Goal: Task Accomplishment & Management: Complete application form

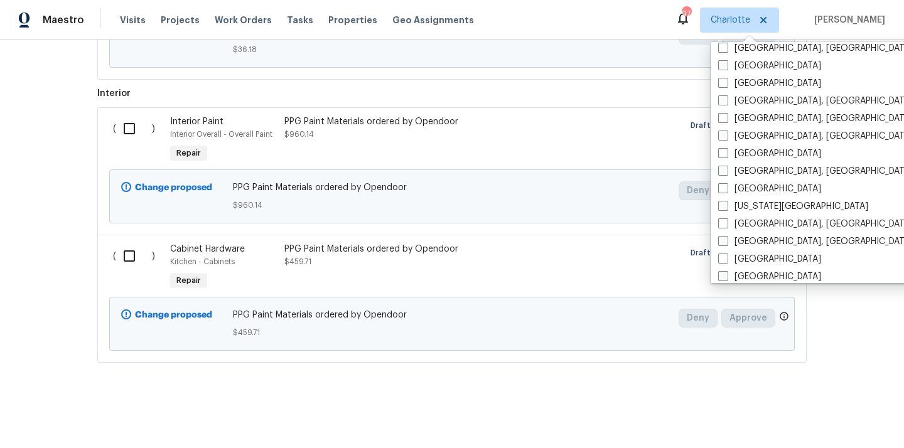
scroll to position [397, 0]
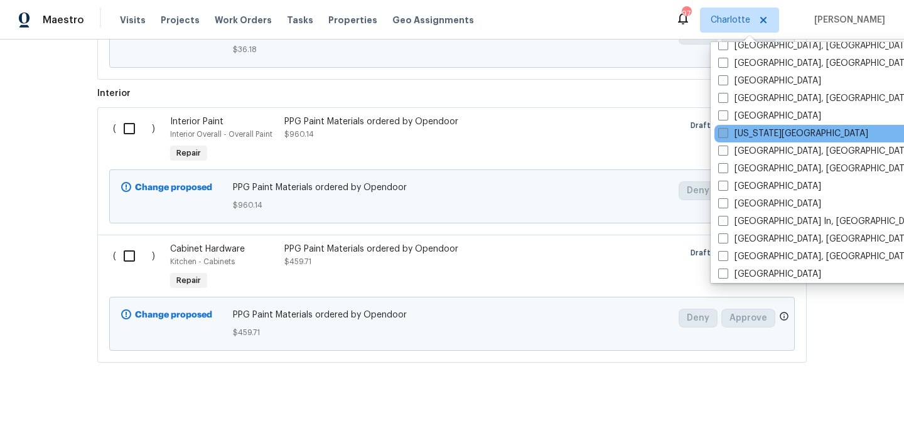
click at [746, 135] on label "[US_STATE][GEOGRAPHIC_DATA]" at bounding box center [793, 133] width 150 height 13
click at [726, 135] on input "[US_STATE][GEOGRAPHIC_DATA]" at bounding box center [722, 131] width 8 height 8
checkbox input "true"
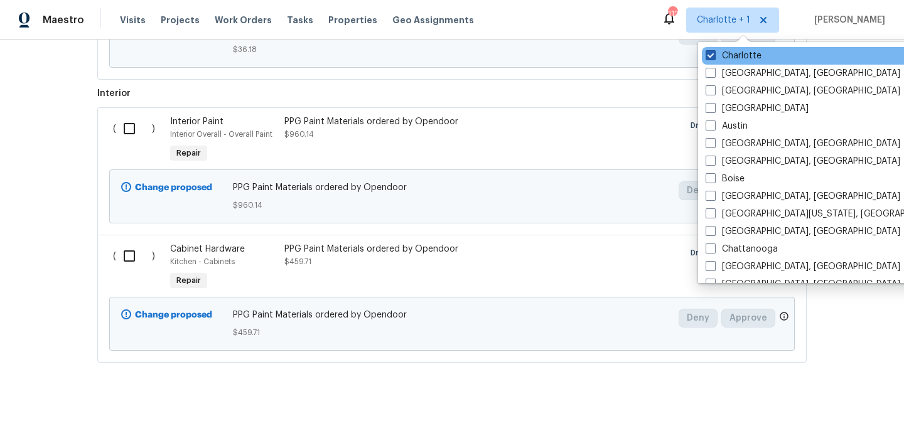
click at [721, 57] on label "Charlotte" at bounding box center [734, 56] width 56 height 13
click at [714, 57] on input "Charlotte" at bounding box center [710, 54] width 8 height 8
checkbox input "false"
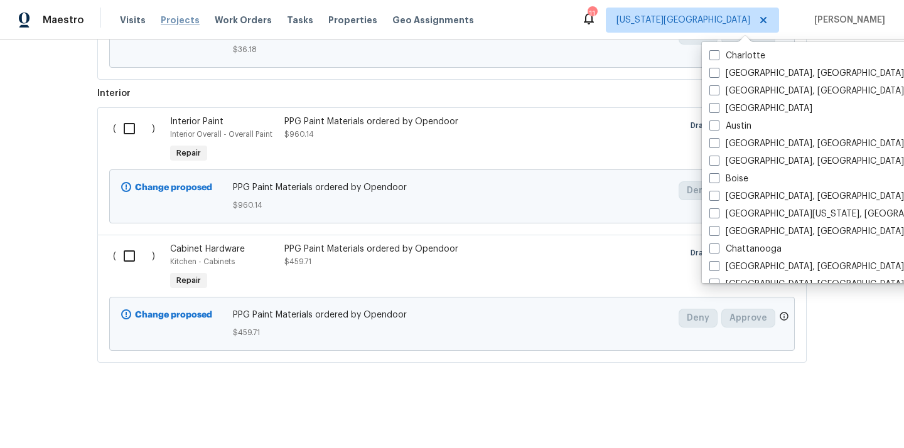
click at [174, 14] on span "Projects" at bounding box center [180, 20] width 39 height 13
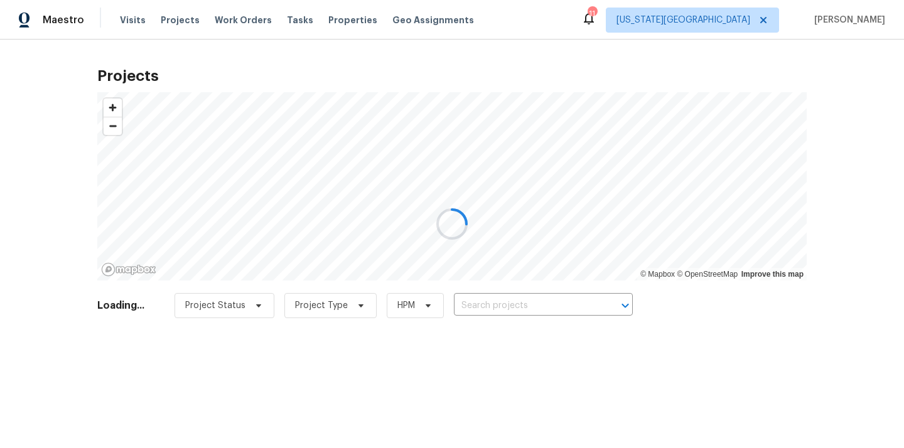
click at [527, 310] on div at bounding box center [452, 224] width 904 height 448
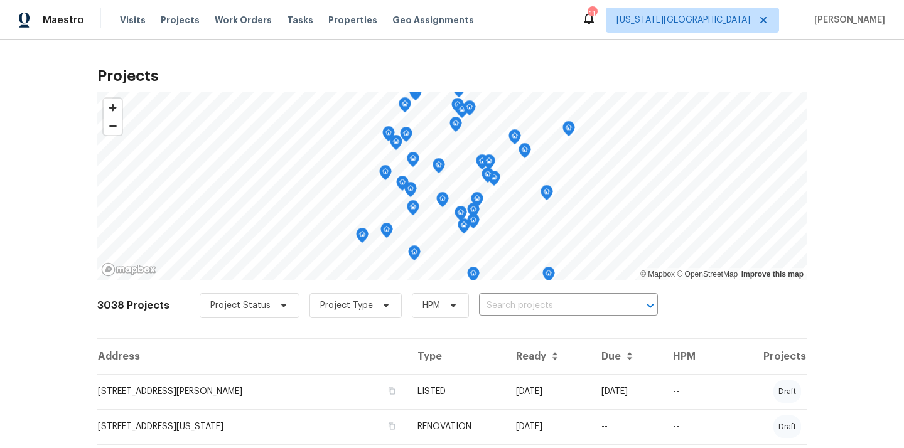
click at [527, 310] on input "text" at bounding box center [551, 305] width 144 height 19
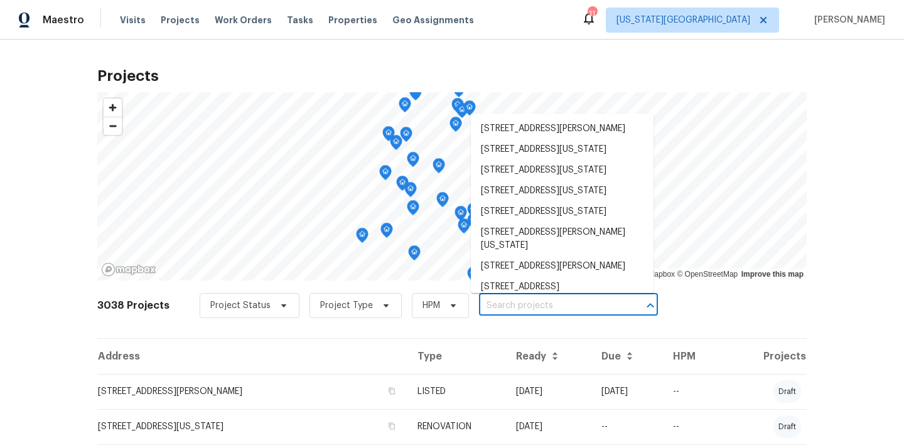
paste input "[STREET_ADDRESS]"
type input "[STREET_ADDRESS]"
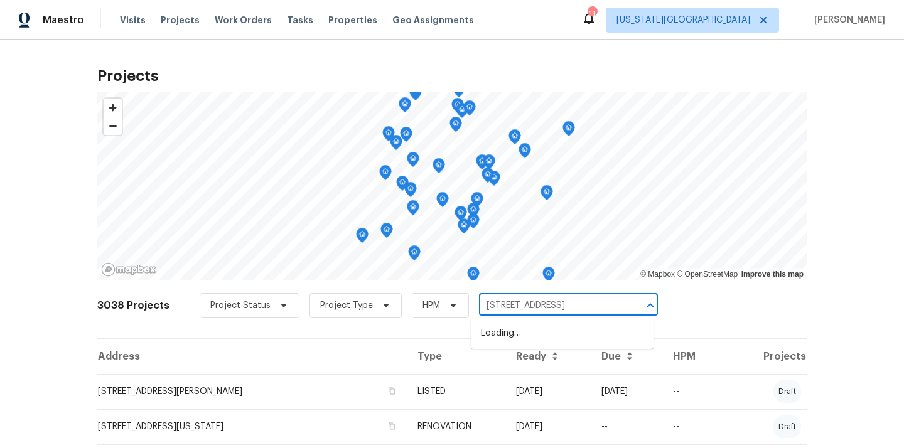
scroll to position [0, 31]
click at [522, 337] on li "[STREET_ADDRESS]" at bounding box center [562, 333] width 183 height 21
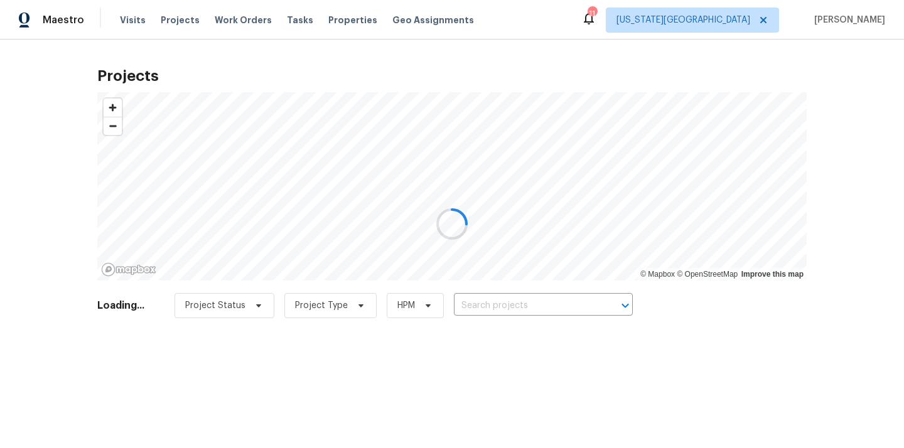
type input "[STREET_ADDRESS]"
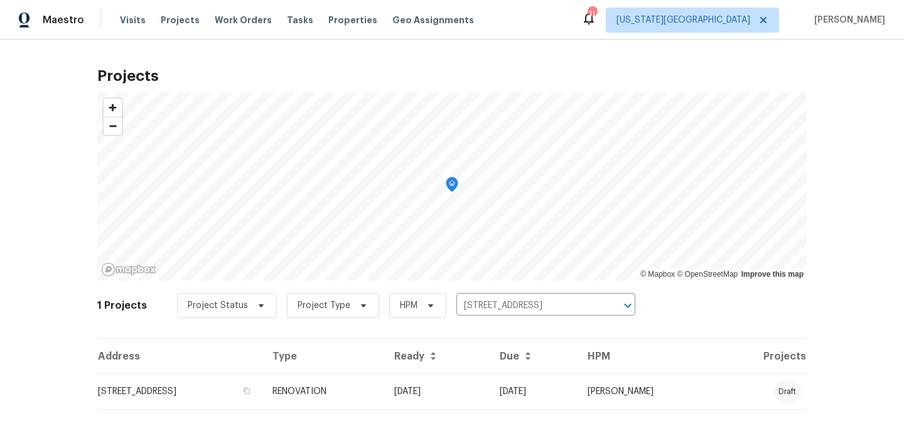
click at [239, 400] on td "[STREET_ADDRESS]" at bounding box center [179, 391] width 165 height 35
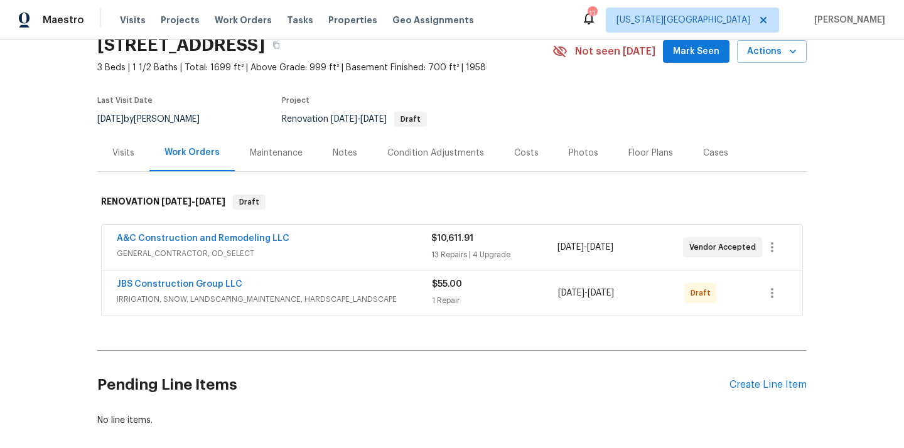
scroll to position [120, 0]
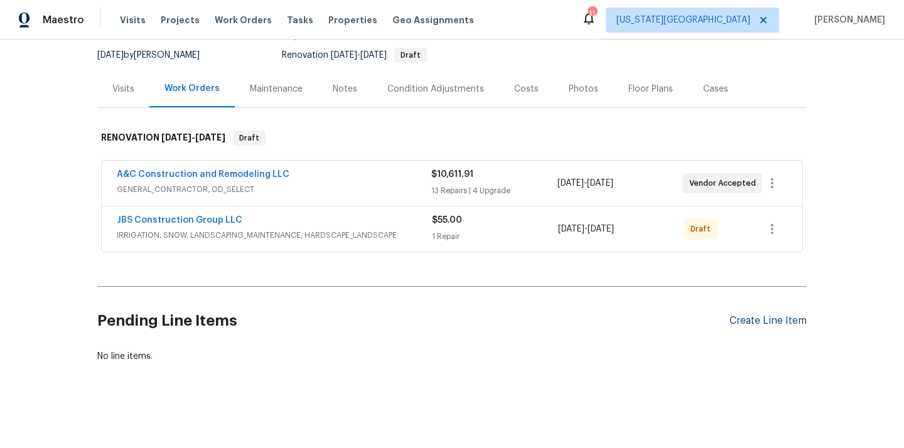
click at [759, 318] on div "Create Line Item" at bounding box center [768, 321] width 77 height 12
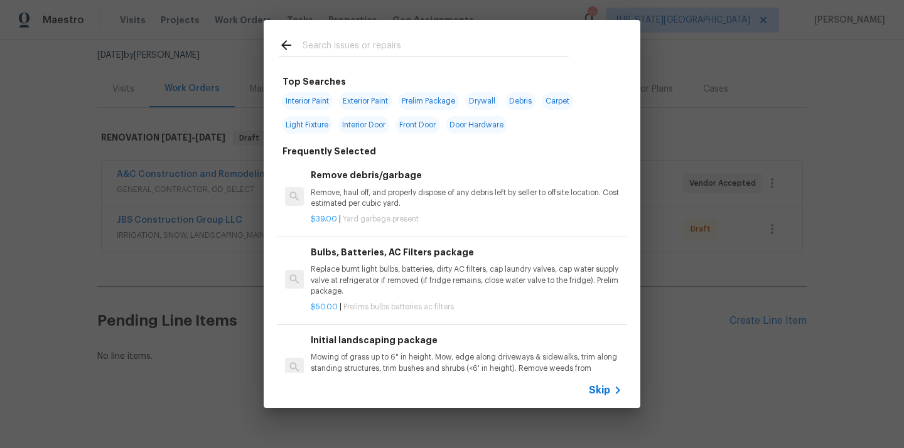
click at [389, 52] on input "text" at bounding box center [436, 47] width 266 height 19
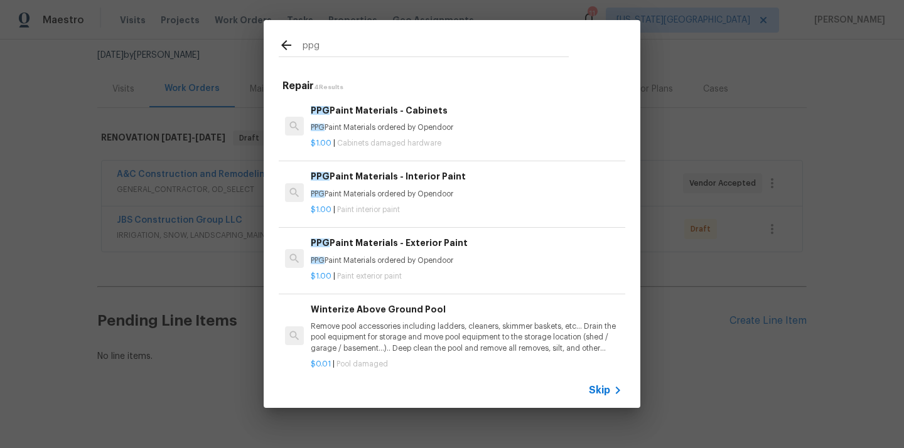
type input "ppg"
click at [380, 196] on p "PPG Paint Materials ordered by Opendoor" at bounding box center [466, 194] width 311 height 11
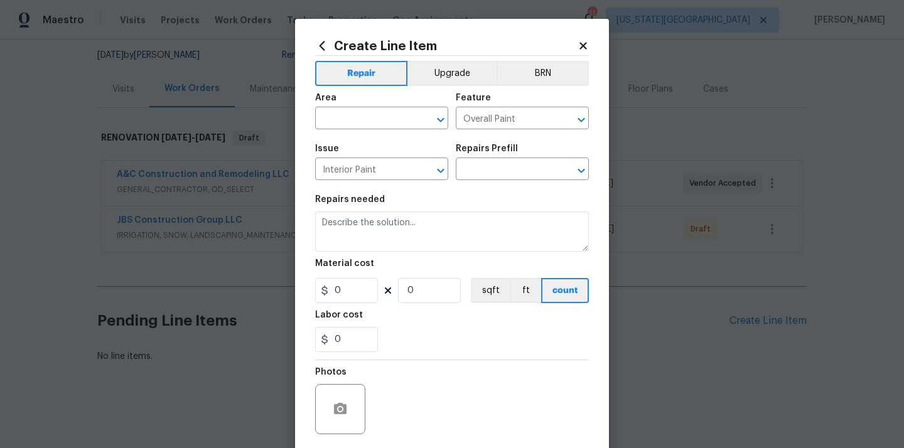
type input "PPG Paint Materials - Interior Paint $1.00"
type textarea "PPG Paint Materials ordered by Opendoor"
type input "1"
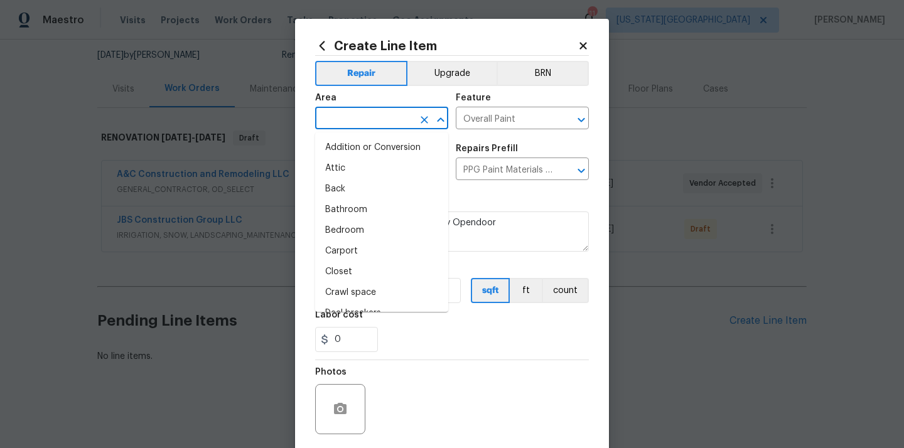
click at [386, 116] on input "text" at bounding box center [364, 119] width 98 height 19
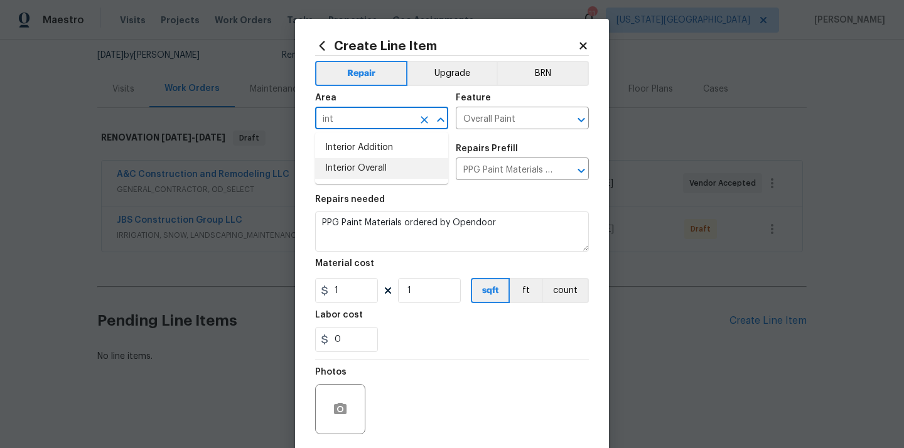
click at [365, 172] on li "Interior Overall" at bounding box center [381, 168] width 133 height 21
type input "Interior Overall"
drag, startPoint x: 343, startPoint y: 286, endPoint x: 316, endPoint y: 286, distance: 27.6
click at [320, 286] on div "1" at bounding box center [346, 290] width 63 height 25
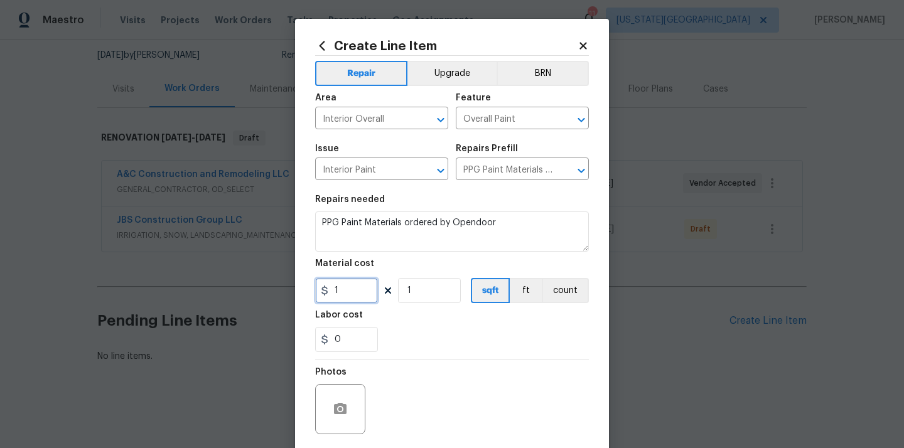
paste input "663.24"
type input "663.24"
click at [436, 355] on section "Repairs needed PPG Paint Materials ordered by Opendoor Material cost 663.24 1 s…" at bounding box center [452, 274] width 274 height 172
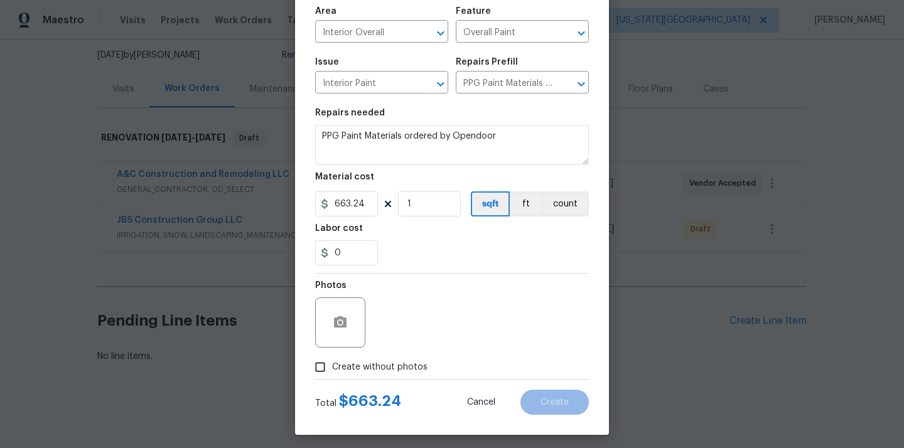
scroll to position [93, 0]
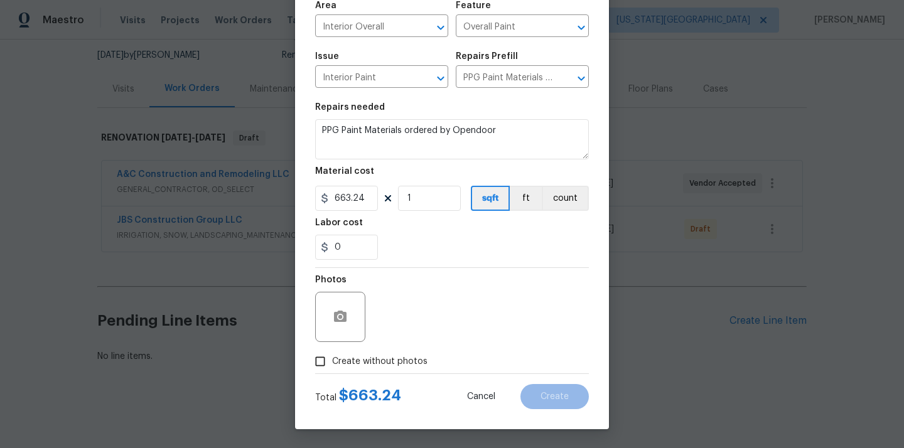
click at [393, 369] on label "Create without photos" at bounding box center [367, 362] width 119 height 24
click at [332, 369] on input "Create without photos" at bounding box center [320, 362] width 24 height 24
checkbox input "true"
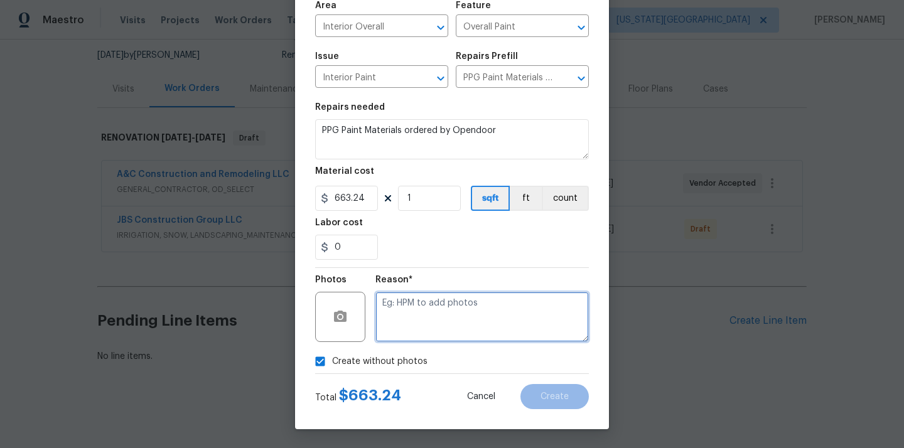
click at [423, 308] on textarea at bounding box center [481, 317] width 213 height 50
type textarea "N/A"
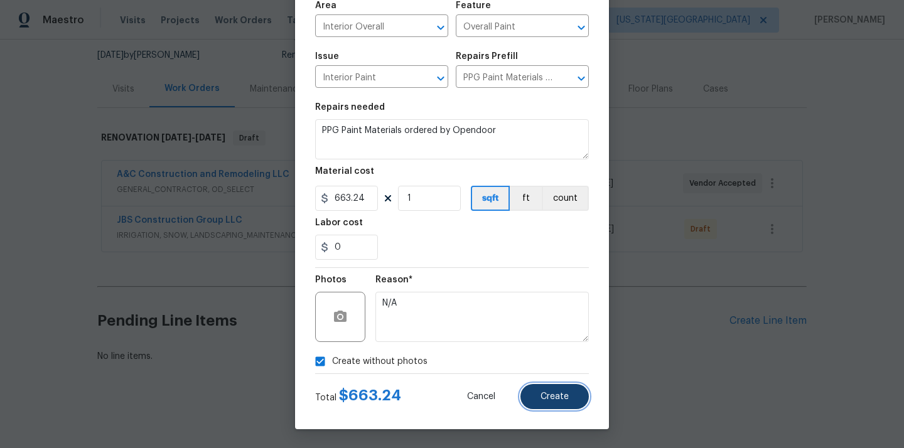
click at [553, 401] on span "Create" at bounding box center [555, 396] width 28 height 9
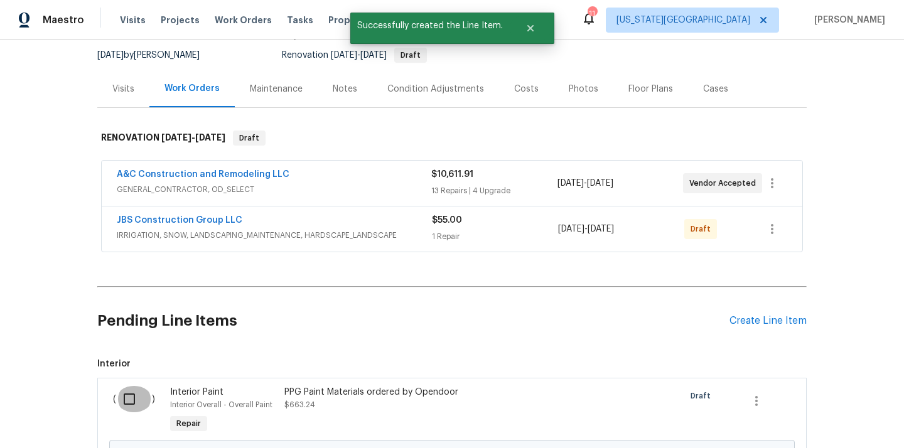
click at [126, 388] on input "checkbox" at bounding box center [134, 399] width 36 height 26
checkbox input "true"
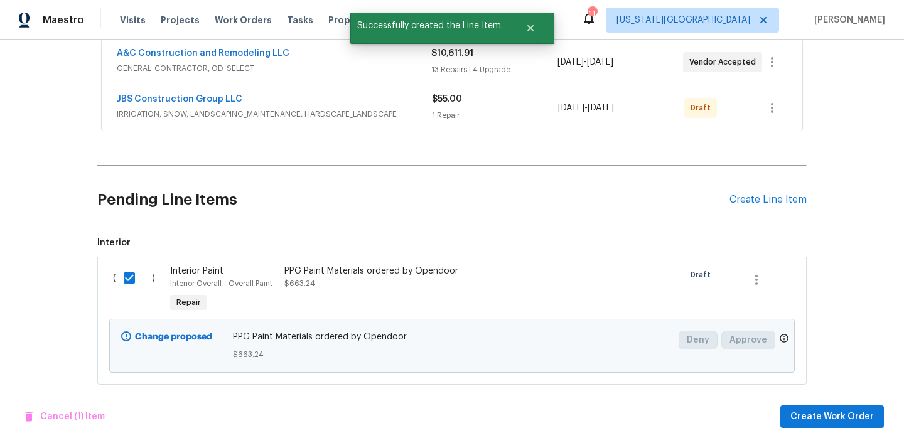
scroll to position [263, 0]
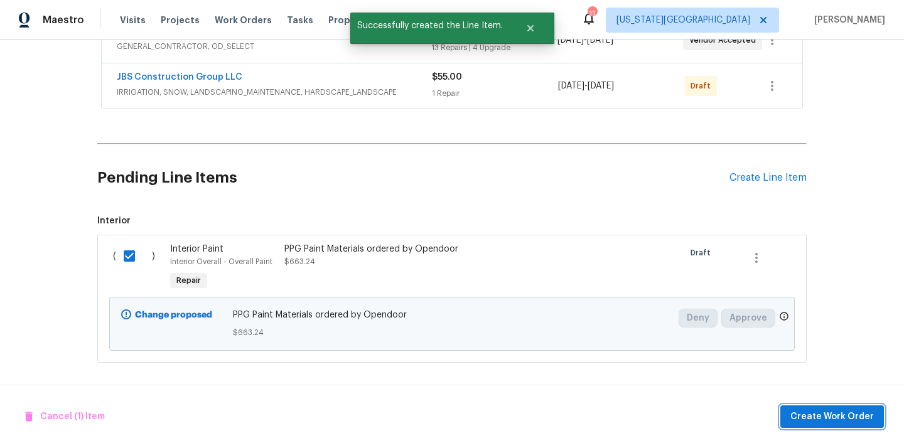
click at [808, 416] on span "Create Work Order" at bounding box center [832, 417] width 84 height 16
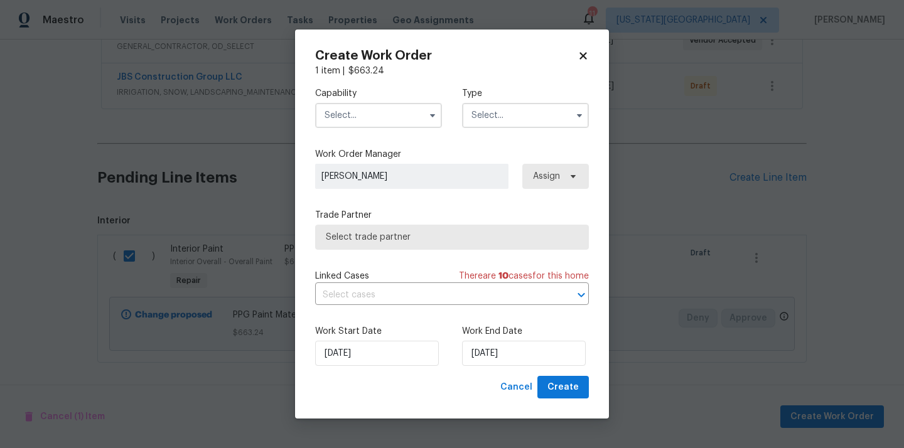
click at [385, 115] on input "text" at bounding box center [378, 115] width 127 height 25
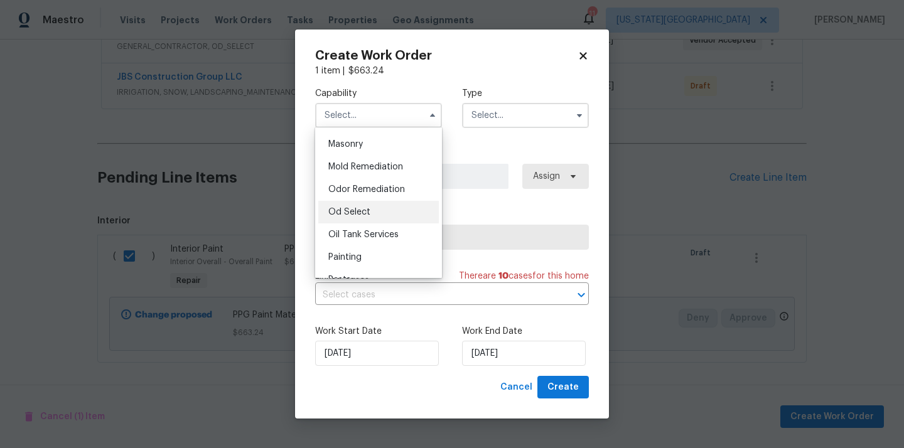
scroll to position [949, 0]
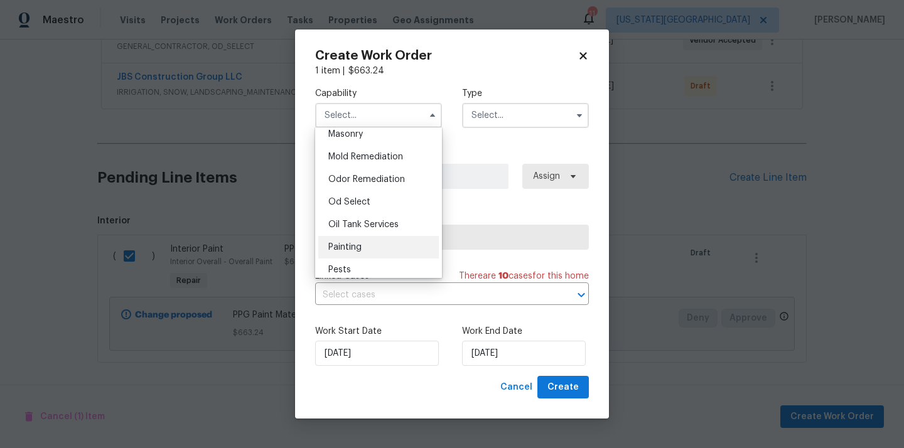
click at [374, 243] on div "Painting" at bounding box center [378, 247] width 121 height 23
type input "Painting"
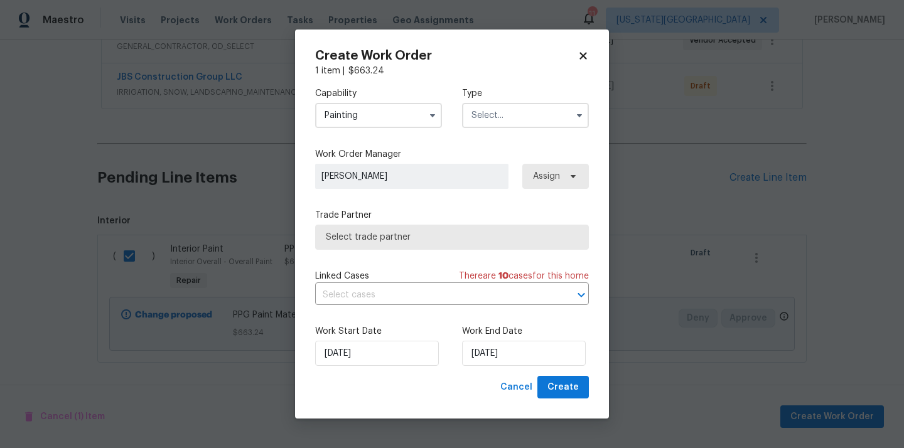
click at [505, 111] on input "text" at bounding box center [525, 115] width 127 height 25
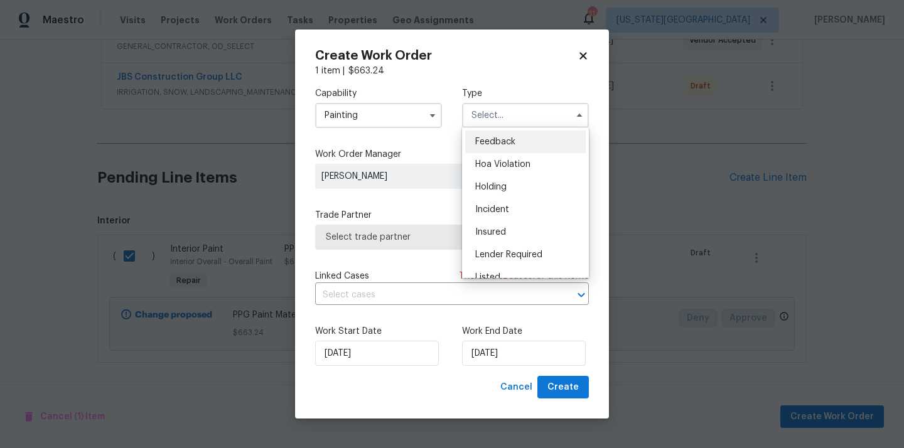
scroll to position [285, 0]
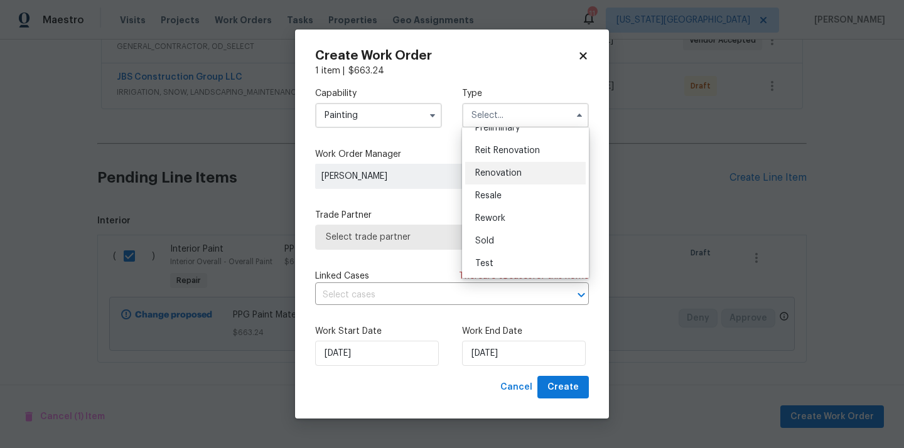
click at [514, 175] on span "Renovation" at bounding box center [498, 173] width 46 height 9
type input "Renovation"
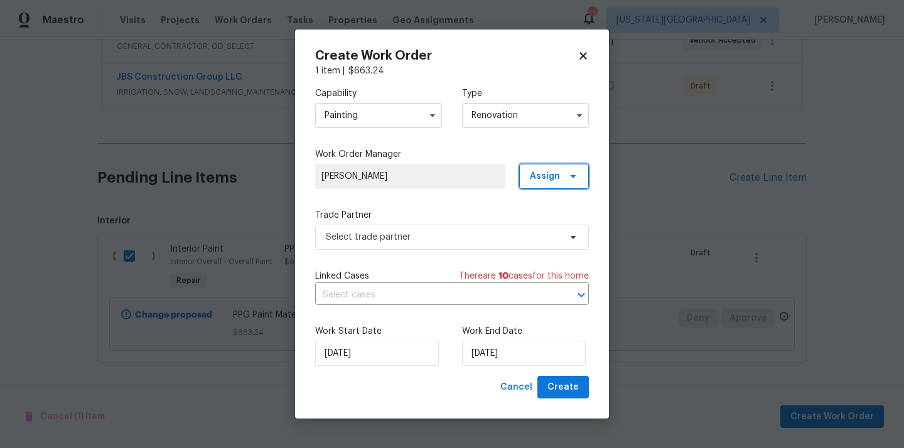
click at [547, 176] on span "Assign" at bounding box center [545, 176] width 30 height 13
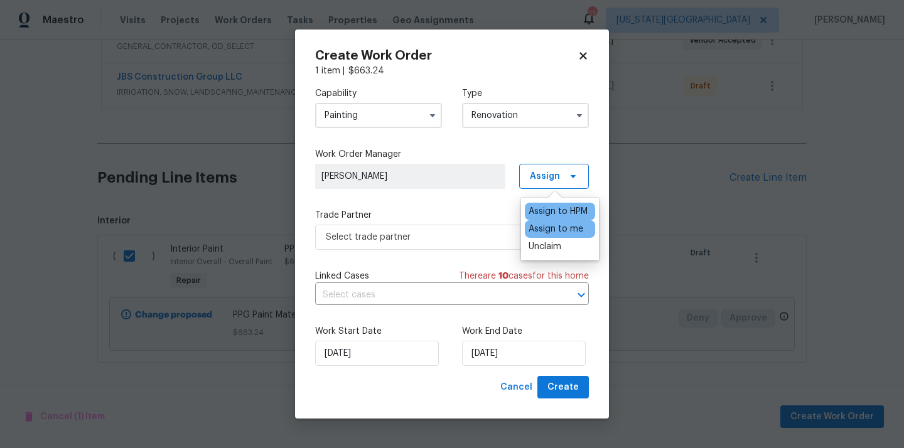
click at [548, 227] on div "Assign to me" at bounding box center [556, 229] width 55 height 13
click at [444, 241] on span "Select trade partner" at bounding box center [443, 237] width 234 height 13
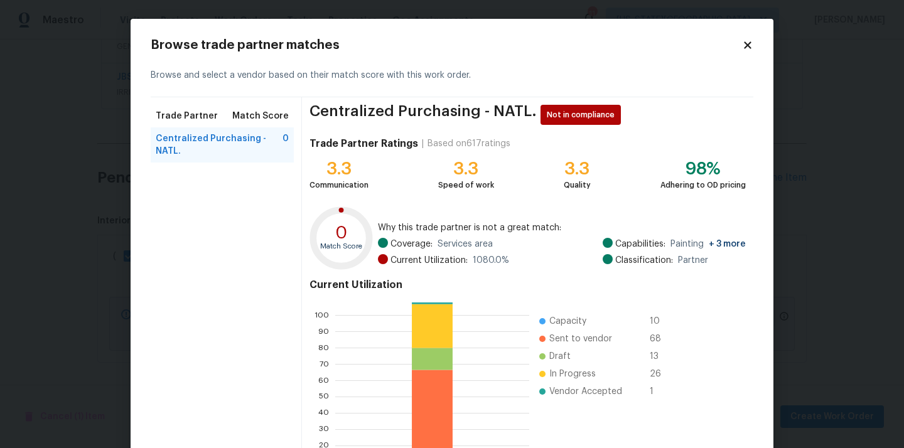
scroll to position [105, 0]
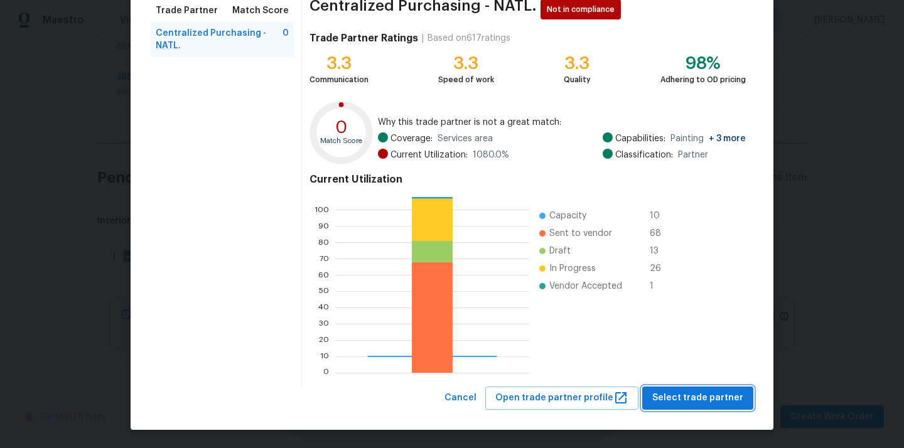
click at [681, 404] on span "Select trade partner" at bounding box center [697, 399] width 91 height 16
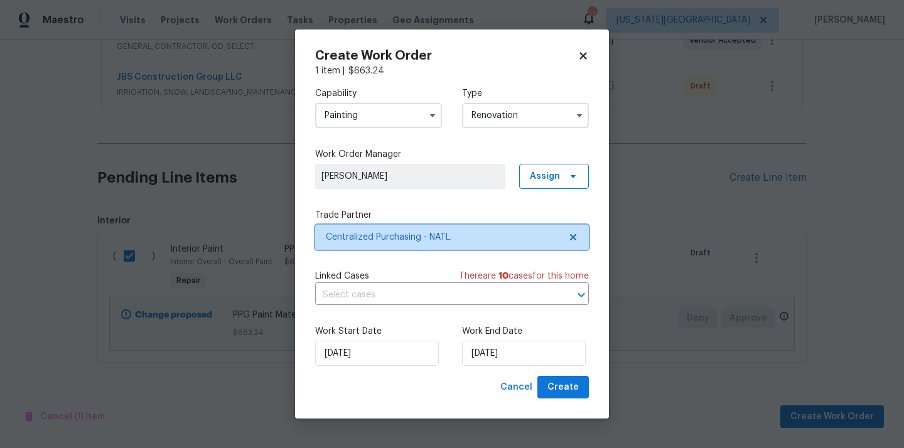
scroll to position [0, 0]
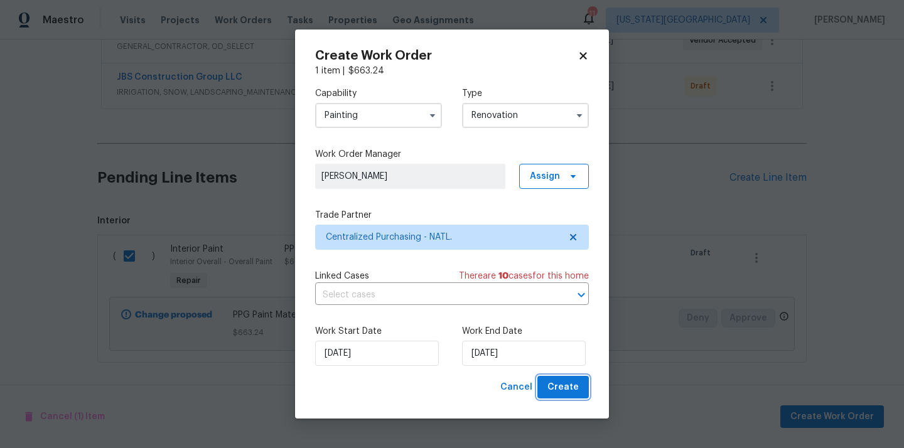
click at [559, 393] on span "Create" at bounding box center [562, 388] width 31 height 16
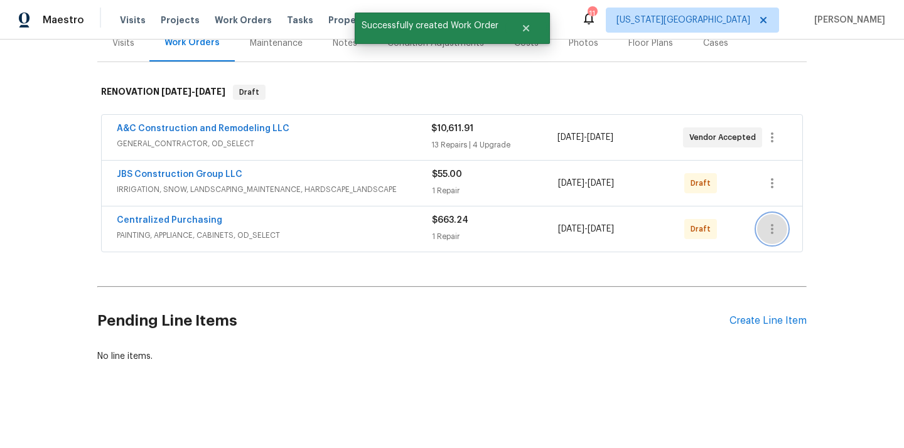
click at [775, 240] on button "button" at bounding box center [772, 229] width 30 height 30
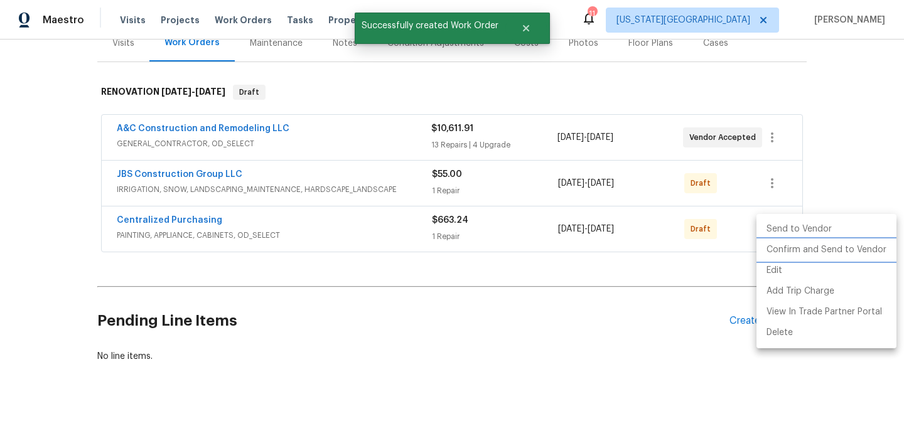
click at [785, 253] on li "Confirm and Send to Vendor" at bounding box center [827, 250] width 140 height 21
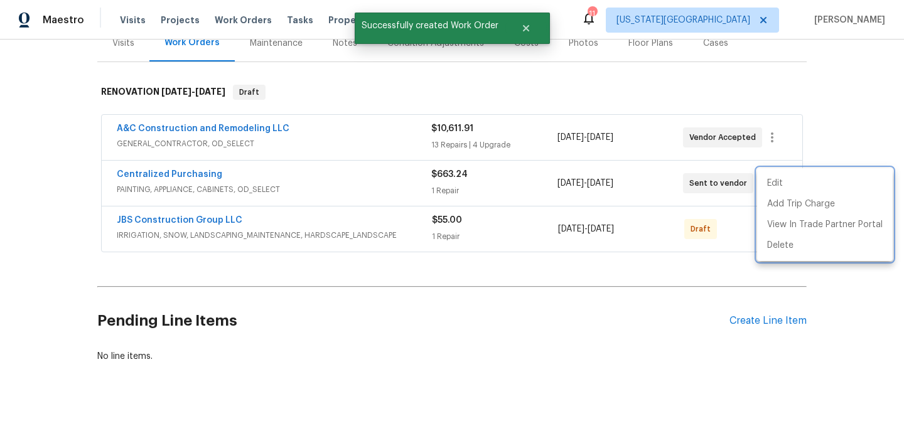
click at [422, 236] on div at bounding box center [452, 224] width 904 height 448
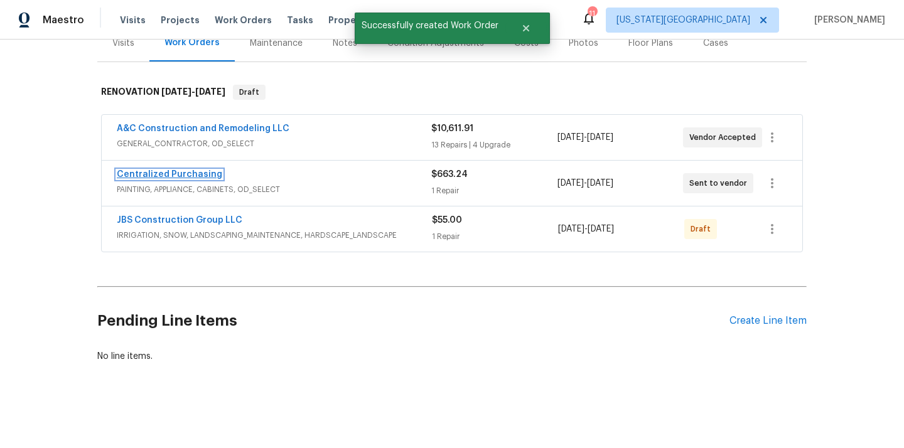
click at [190, 173] on link "Centralized Purchasing" at bounding box center [169, 174] width 105 height 9
